Goal: Transaction & Acquisition: Book appointment/travel/reservation

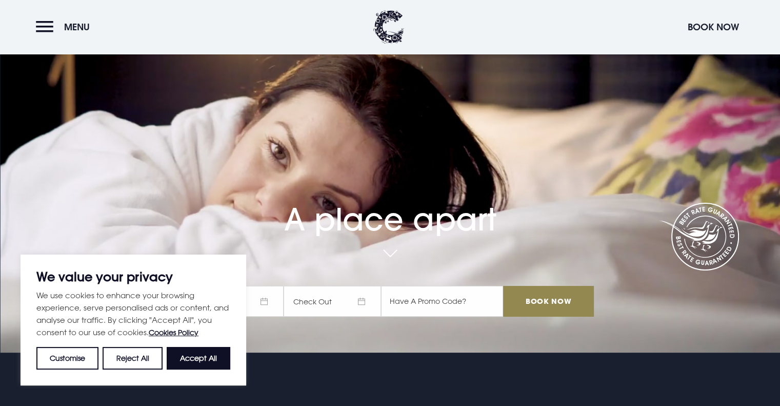
scroll to position [103, 0]
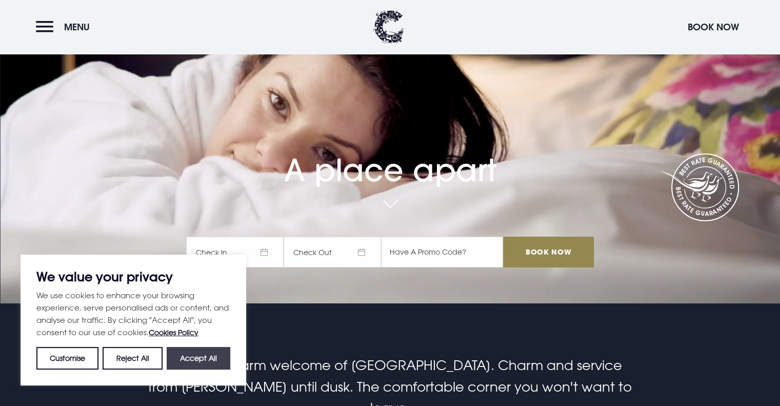
click at [213, 352] on button "Accept All" at bounding box center [199, 358] width 64 height 23
checkbox input "true"
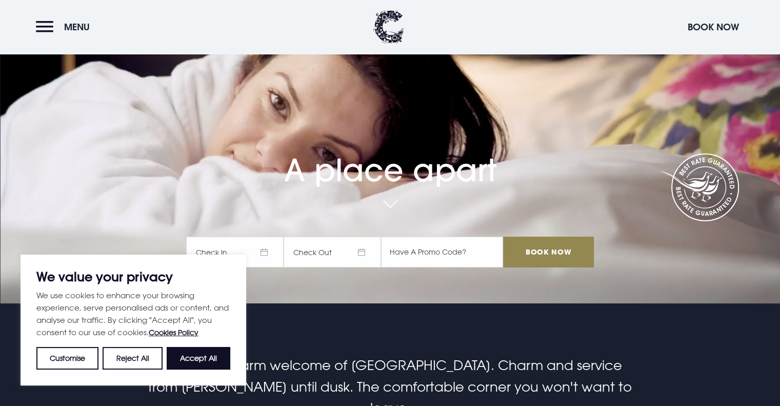
checkbox input "true"
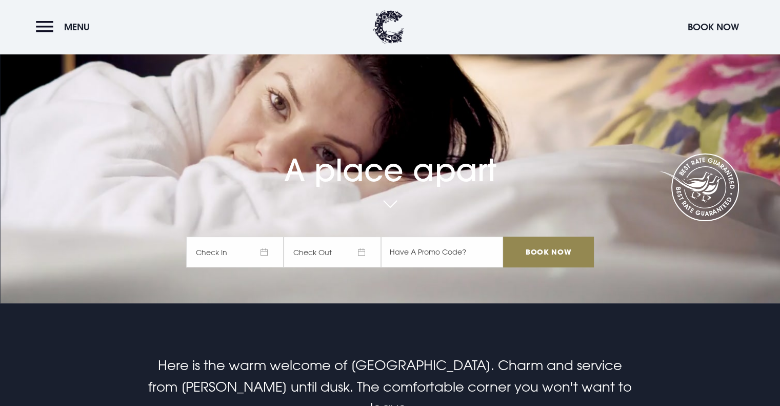
click at [241, 252] on span "Check In" at bounding box center [234, 252] width 97 height 31
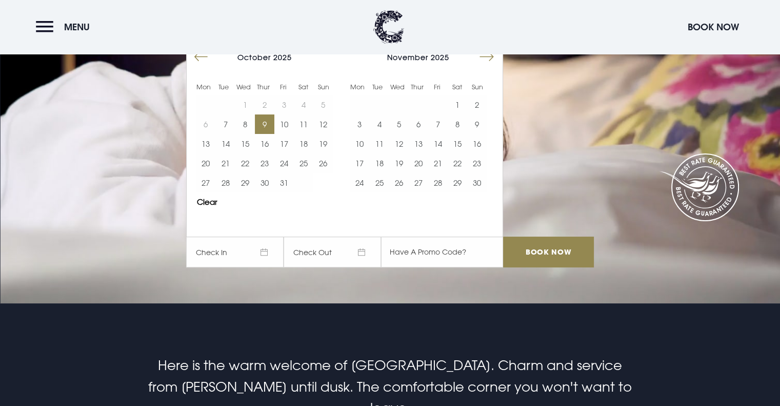
click at [264, 123] on button "9" at bounding box center [264, 123] width 19 height 19
click at [287, 122] on button "10" at bounding box center [283, 123] width 19 height 19
click at [306, 118] on button "11" at bounding box center [303, 123] width 19 height 19
click at [269, 130] on button "9" at bounding box center [264, 123] width 19 height 19
click at [311, 121] on button "11" at bounding box center [303, 123] width 19 height 19
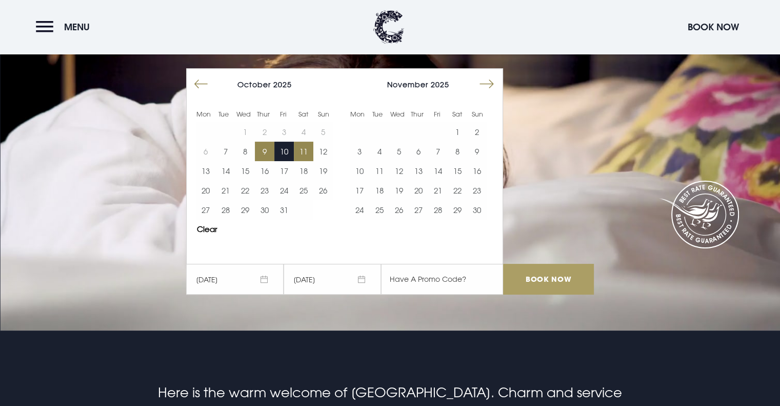
scroll to position [51, 0]
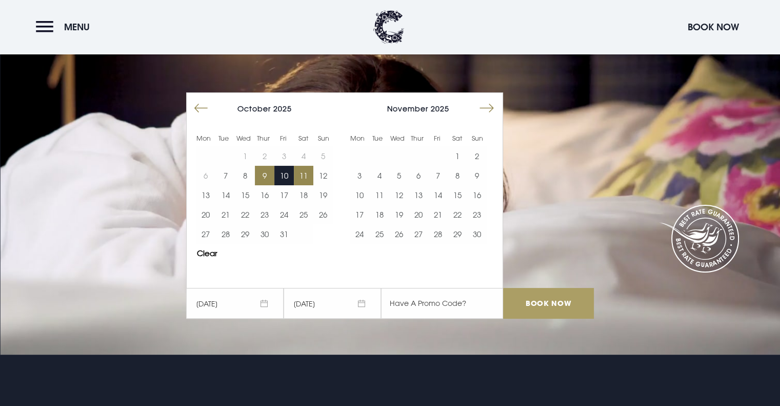
click at [579, 303] on input "Book Now" at bounding box center [548, 303] width 90 height 31
